Goal: Task Accomplishment & Management: Manage account settings

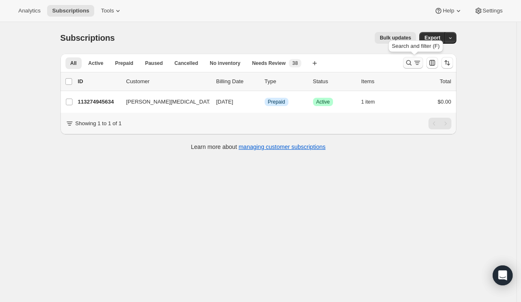
click at [419, 61] on icon "Search and filter results" at bounding box center [417, 63] width 8 height 8
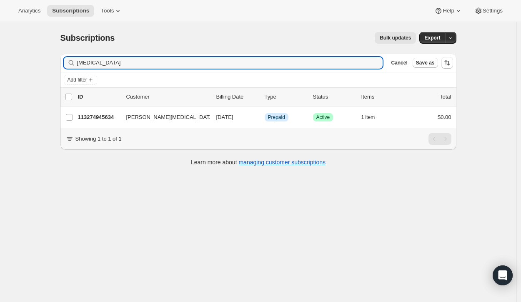
drag, startPoint x: 222, startPoint y: 63, endPoint x: 73, endPoint y: 65, distance: 148.3
click at [73, 65] on div "[MEDICAL_DATA] Clear" at bounding box center [223, 63] width 319 height 12
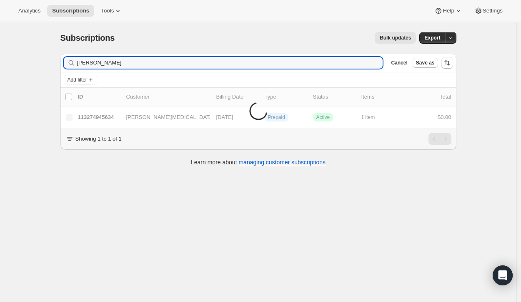
type input "[PERSON_NAME]"
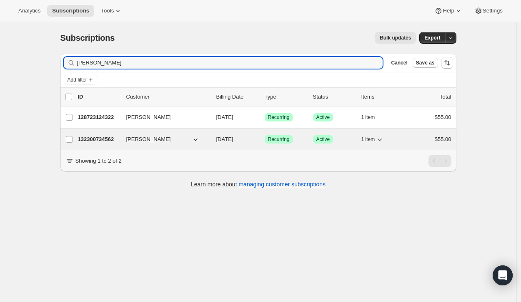
click at [94, 139] on p "132300734562" at bounding box center [99, 139] width 42 height 8
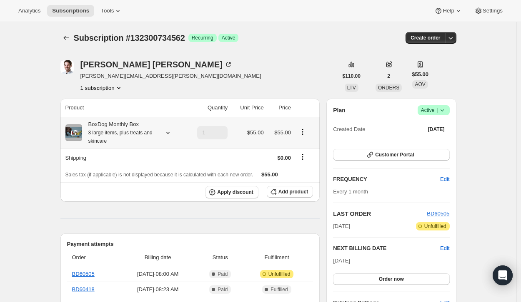
click at [307, 133] on icon "Product actions" at bounding box center [302, 132] width 8 height 8
click at [450, 37] on icon "button" at bounding box center [450, 38] width 8 height 8
click at [303, 156] on icon "Shipping actions" at bounding box center [302, 157] width 8 height 8
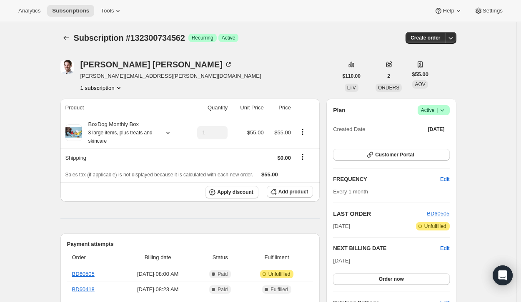
click at [115, 87] on button "1 subscription" at bounding box center [101, 88] width 42 height 8
click at [167, 87] on div "[PERSON_NAME] [PERSON_NAME][EMAIL_ADDRESS][PERSON_NAME][DOMAIN_NAME] 1 subscrip…" at bounding box center [198, 76] width 277 height 32
click at [453, 35] on icon "button" at bounding box center [450, 38] width 8 height 8
click at [445, 113] on icon at bounding box center [442, 110] width 8 height 8
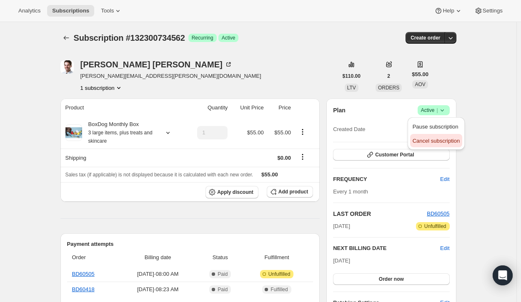
click at [430, 144] on span "Cancel subscription" at bounding box center [435, 141] width 47 height 6
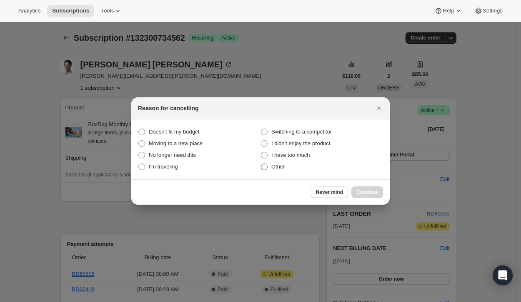
click at [264, 166] on span ":r2v:" at bounding box center [264, 167] width 7 height 7
click at [261, 164] on input "Other" at bounding box center [261, 164] width 0 height 0
radio input "true"
click at [374, 189] on button "Continue" at bounding box center [367, 193] width 32 height 12
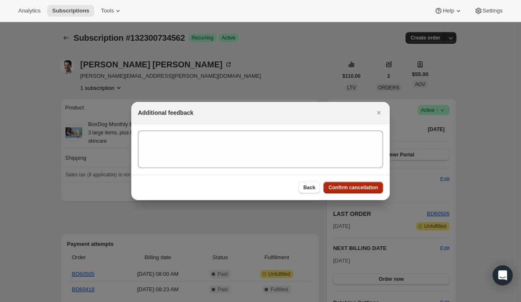
click at [368, 187] on span "Confirm cancellation" at bounding box center [353, 188] width 50 height 7
